Goal: Find specific page/section: Find specific page/section

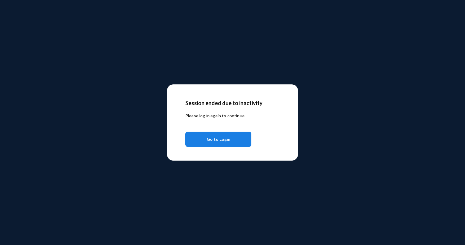
click at [223, 141] on span "Go to Login" at bounding box center [219, 139] width 24 height 11
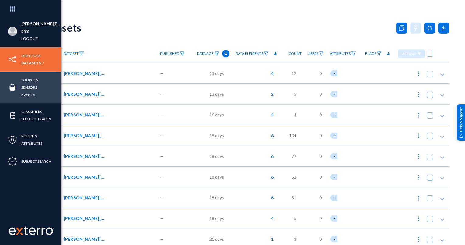
click at [31, 90] on link "Sensors" at bounding box center [29, 87] width 16 height 7
